Goal: Task Accomplishment & Management: Use online tool/utility

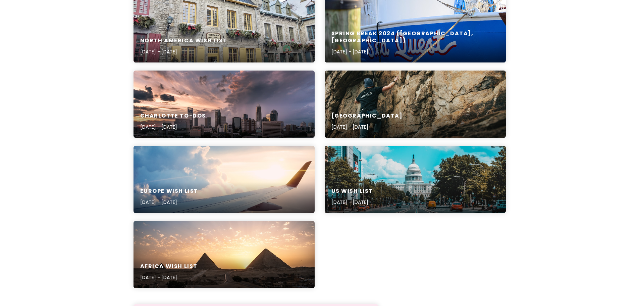
scroll to position [201, 0]
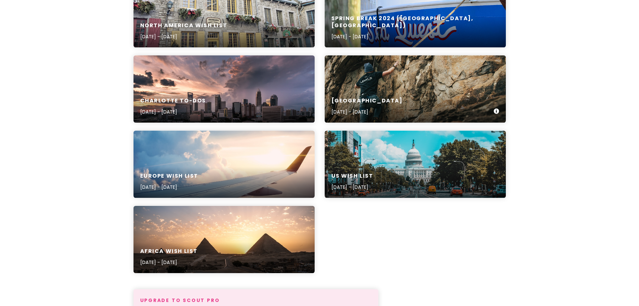
click at [402, 73] on div "Gaston County [DATE] - [DATE]" at bounding box center [415, 88] width 181 height 67
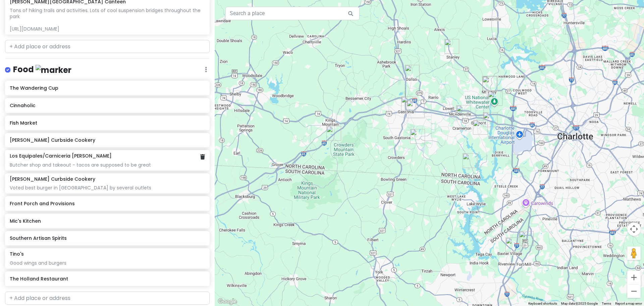
scroll to position [201, 0]
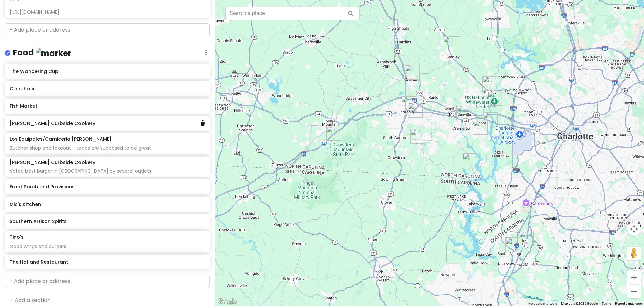
click at [200, 125] on icon at bounding box center [202, 122] width 5 height 5
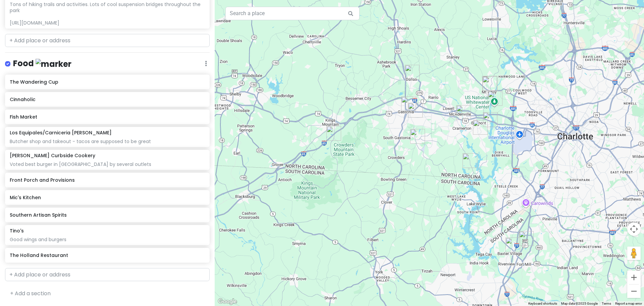
scroll to position [196, 0]
click at [200, 198] on icon at bounding box center [202, 196] width 5 height 5
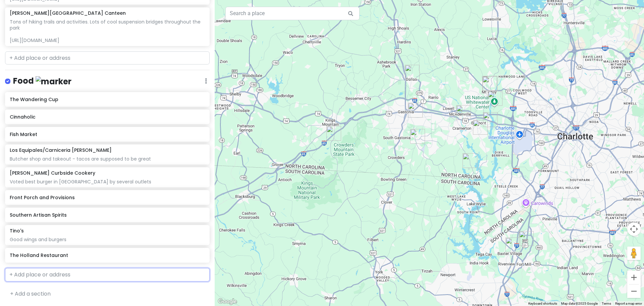
click at [67, 272] on input "text" at bounding box center [107, 274] width 205 height 13
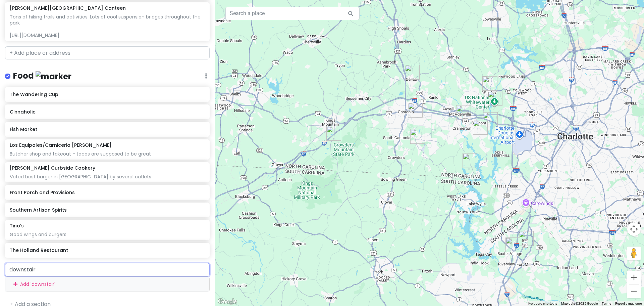
type input "downstairs"
click at [104, 287] on span "[GEOGRAPHIC_DATA], [GEOGRAPHIC_DATA], [GEOGRAPHIC_DATA]" at bounding box center [135, 285] width 132 height 6
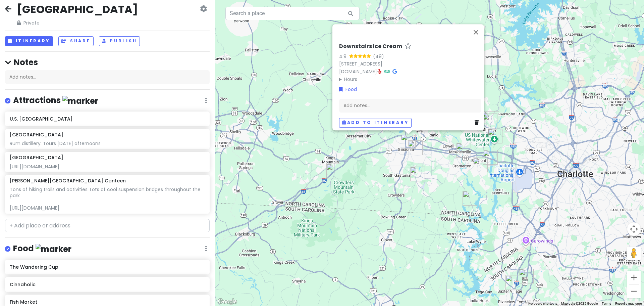
scroll to position [0, 0]
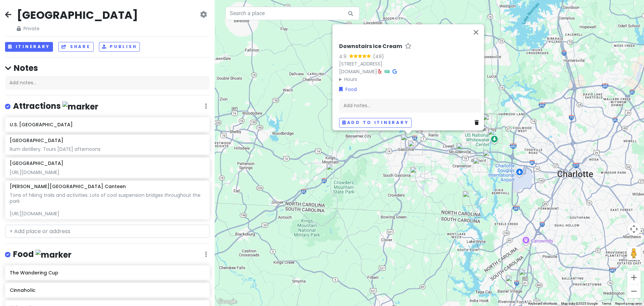
click at [160, 37] on div "[GEOGRAPHIC_DATA] Private Change Dates Make a Copy Delete Trip Go Pro ⚡️ Give F…" at bounding box center [107, 153] width 215 height 306
click at [200, 125] on icon at bounding box center [202, 123] width 5 height 5
